Goal: Transaction & Acquisition: Purchase product/service

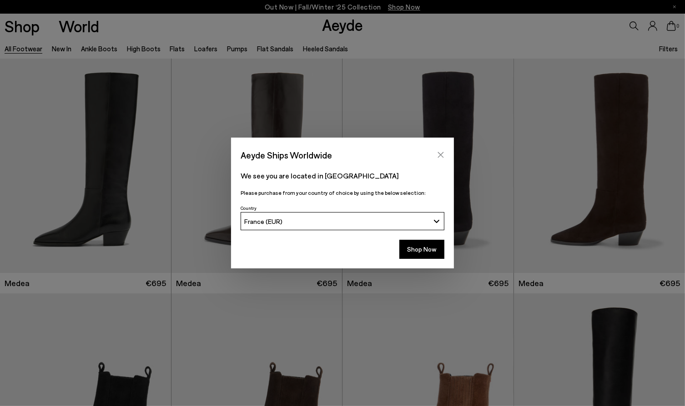
click at [441, 155] on icon "Close" at bounding box center [440, 154] width 7 height 7
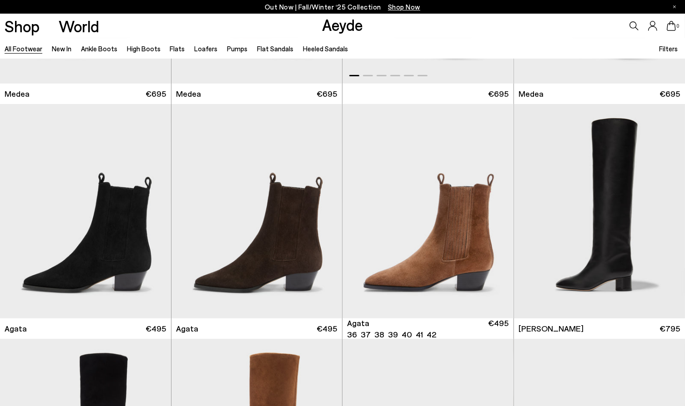
scroll to position [191, 0]
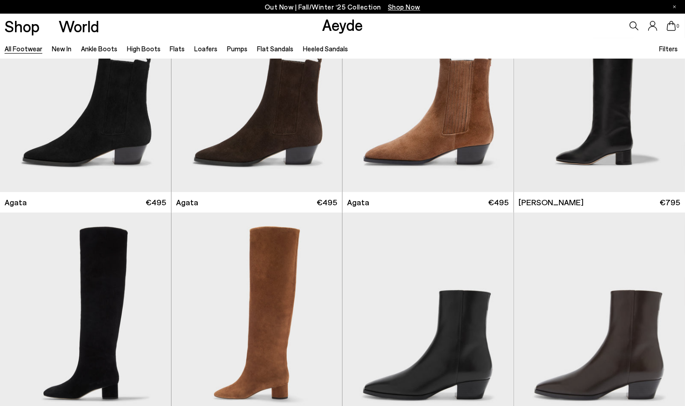
scroll to position [311, 0]
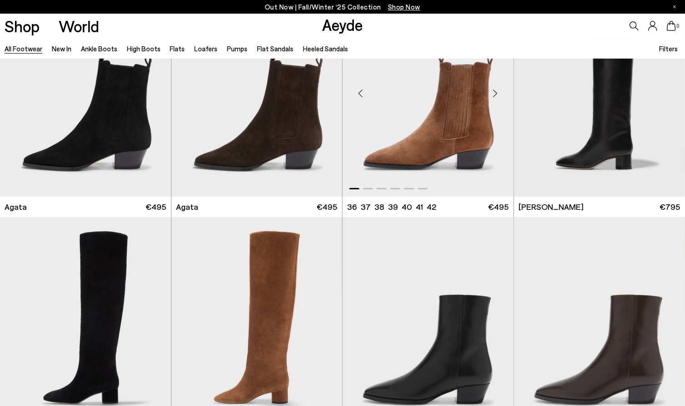
click at [441, 129] on img "1 / 6" at bounding box center [427, 89] width 171 height 215
